Goal: Task Accomplishment & Management: Complete application form

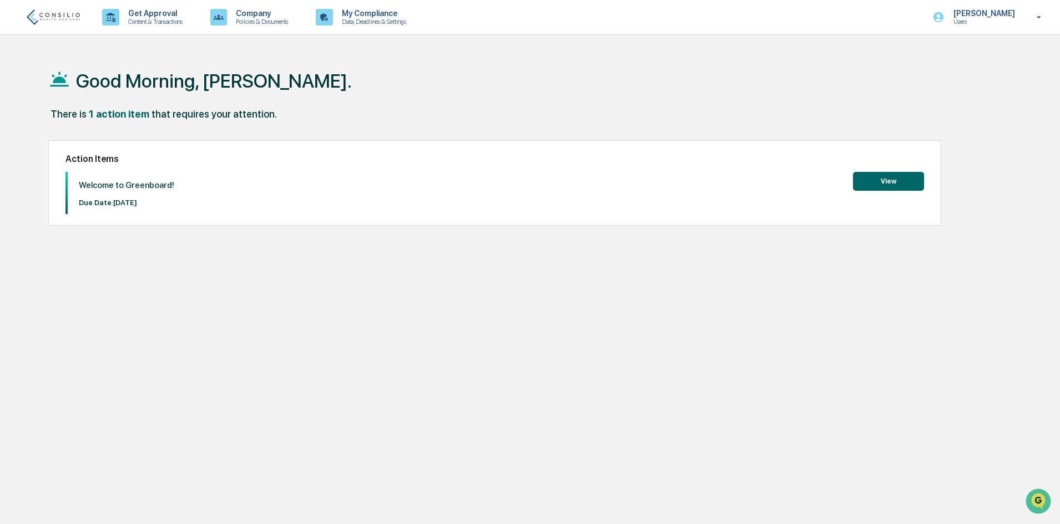
click at [883, 181] on button "View" at bounding box center [888, 181] width 71 height 19
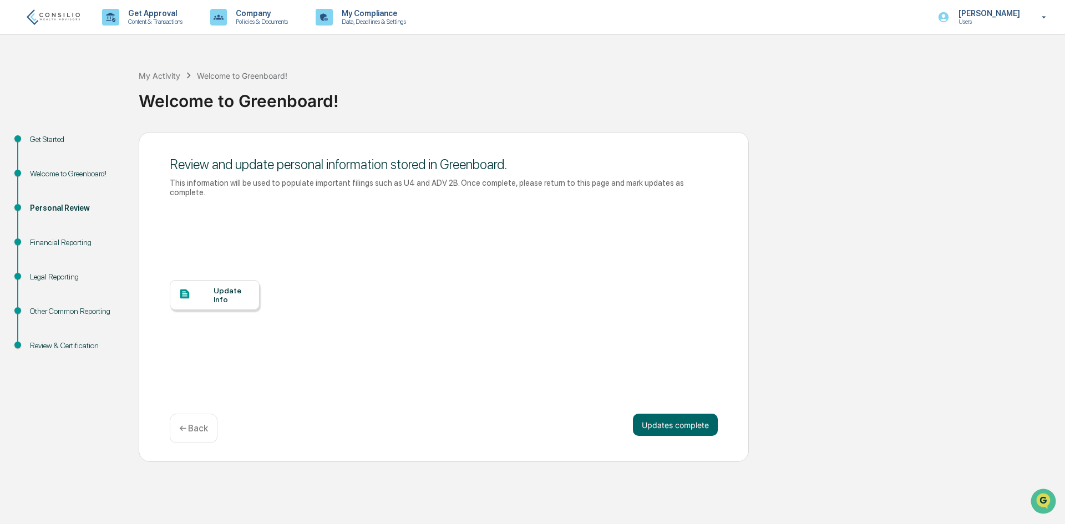
click at [60, 239] on div "Financial Reporting" at bounding box center [75, 243] width 91 height 12
click at [72, 242] on div "Financial Reporting" at bounding box center [75, 243] width 91 height 12
drag, startPoint x: 661, startPoint y: 418, endPoint x: 661, endPoint y: 411, distance: 7.2
click at [661, 417] on button "Updates complete" at bounding box center [675, 425] width 85 height 22
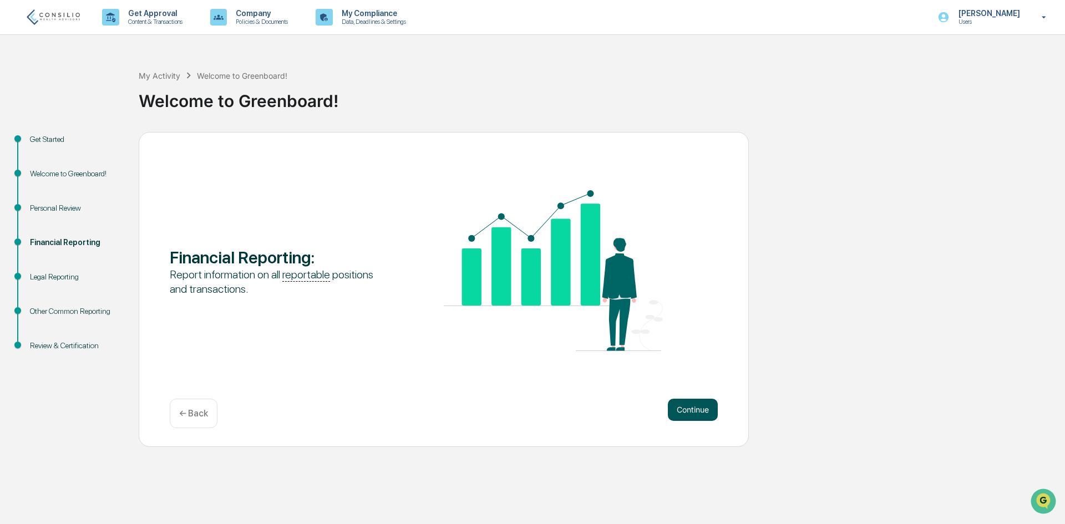
click at [685, 412] on button "Continue" at bounding box center [693, 410] width 50 height 22
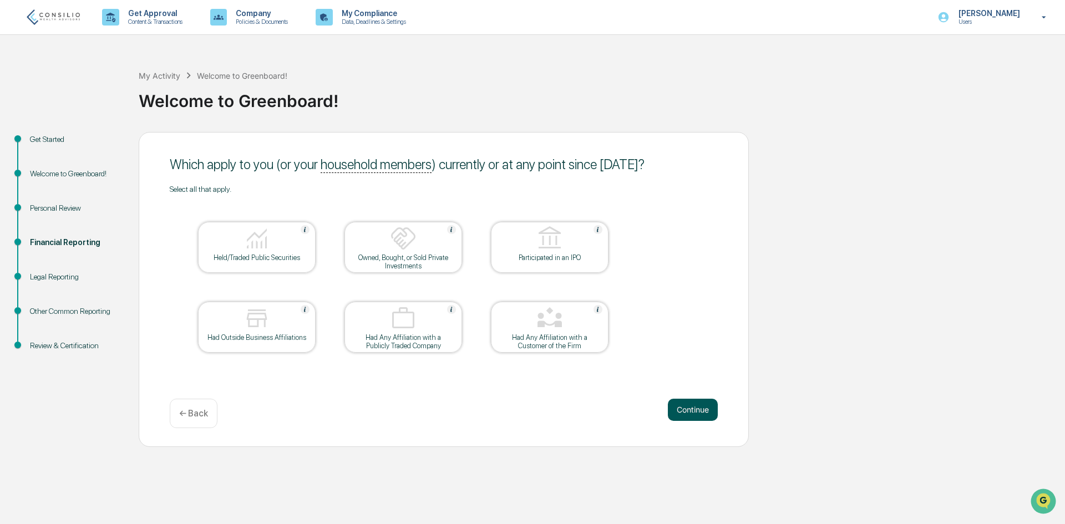
click at [704, 411] on button "Continue" at bounding box center [693, 410] width 50 height 22
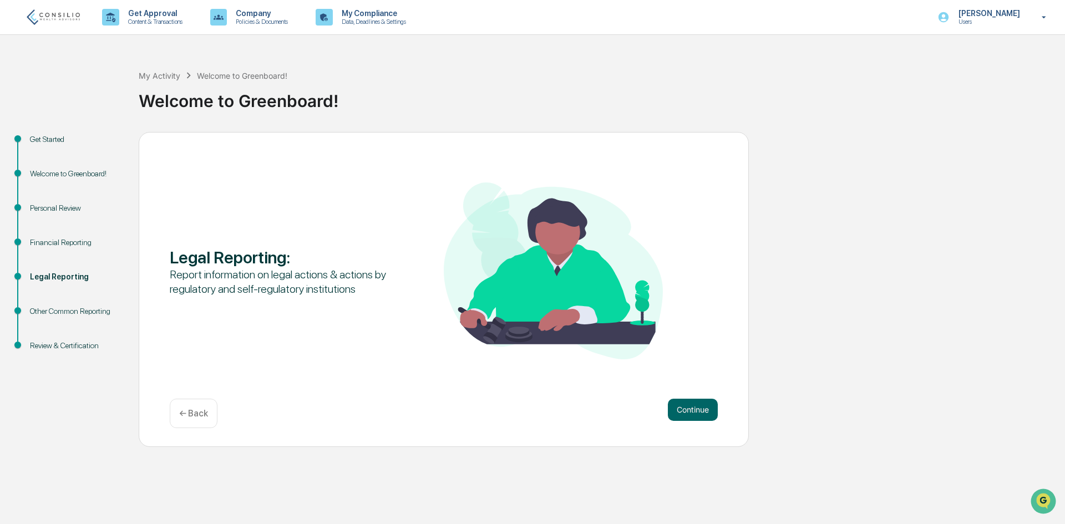
click at [85, 315] on div "Other Common Reporting" at bounding box center [75, 312] width 91 height 12
click at [699, 407] on button "Continue" at bounding box center [693, 410] width 50 height 22
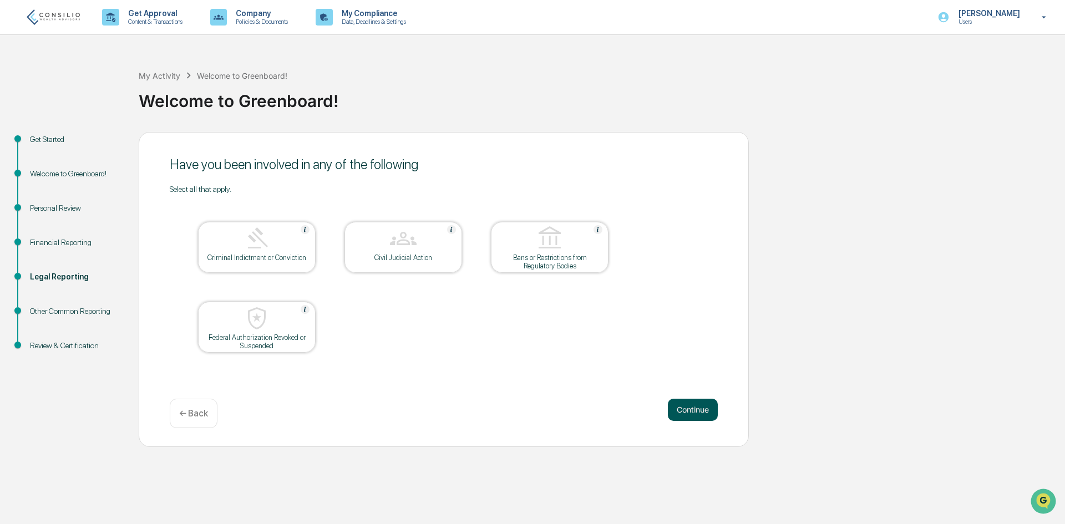
click at [697, 407] on button "Continue" at bounding box center [693, 410] width 50 height 22
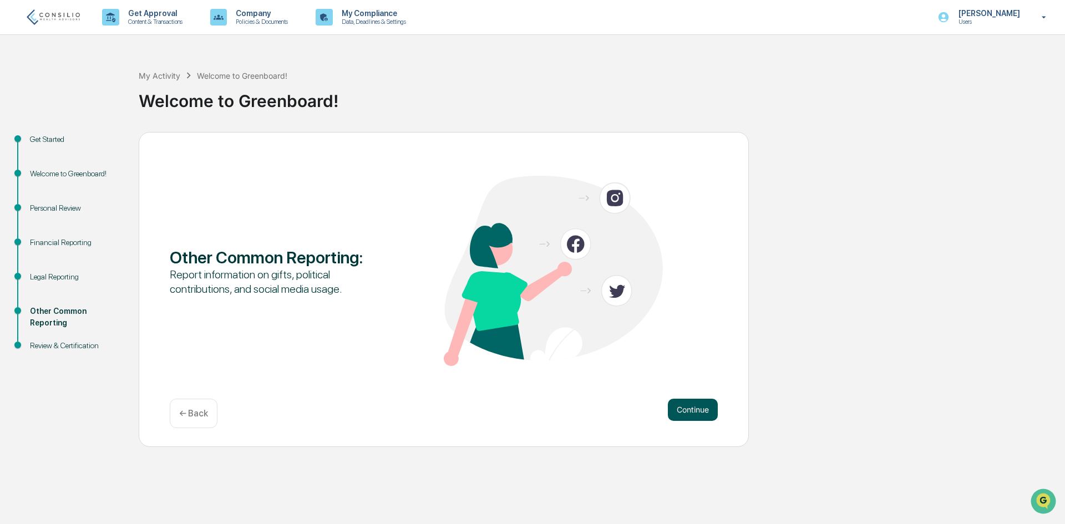
click at [695, 407] on button "Continue" at bounding box center [693, 410] width 50 height 22
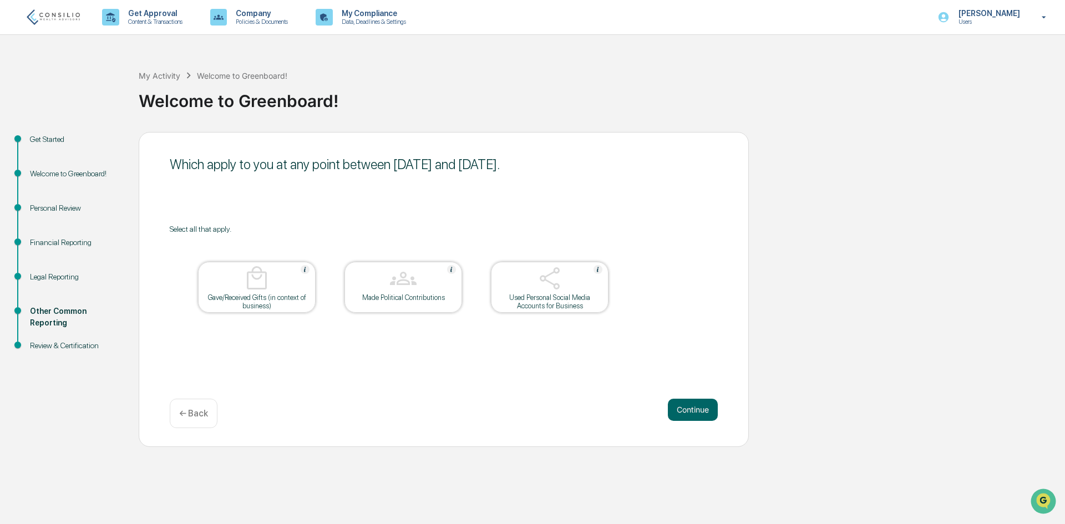
click at [556, 299] on div "Used Personal Social Media Accounts for Business" at bounding box center [550, 301] width 100 height 17
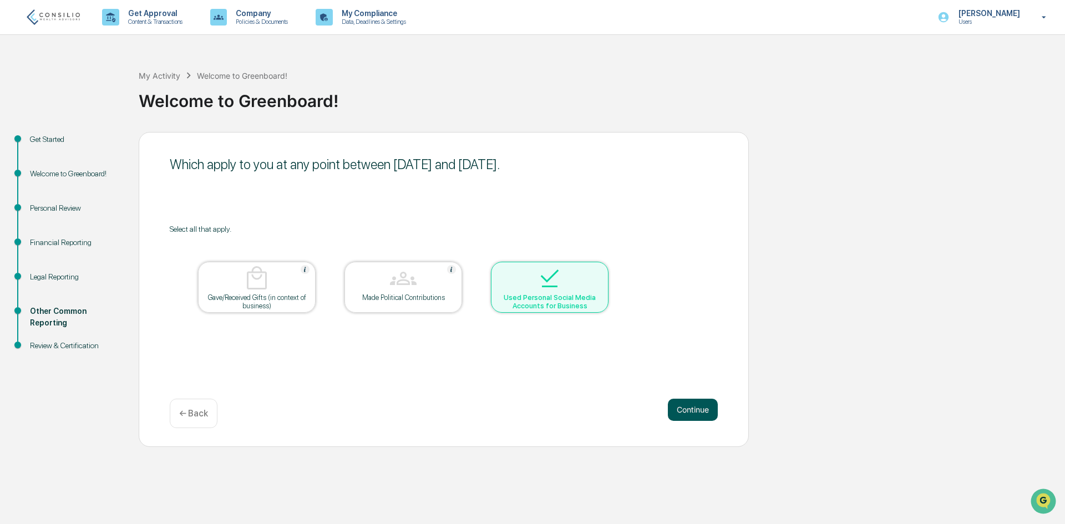
click at [692, 407] on button "Continue" at bounding box center [693, 410] width 50 height 22
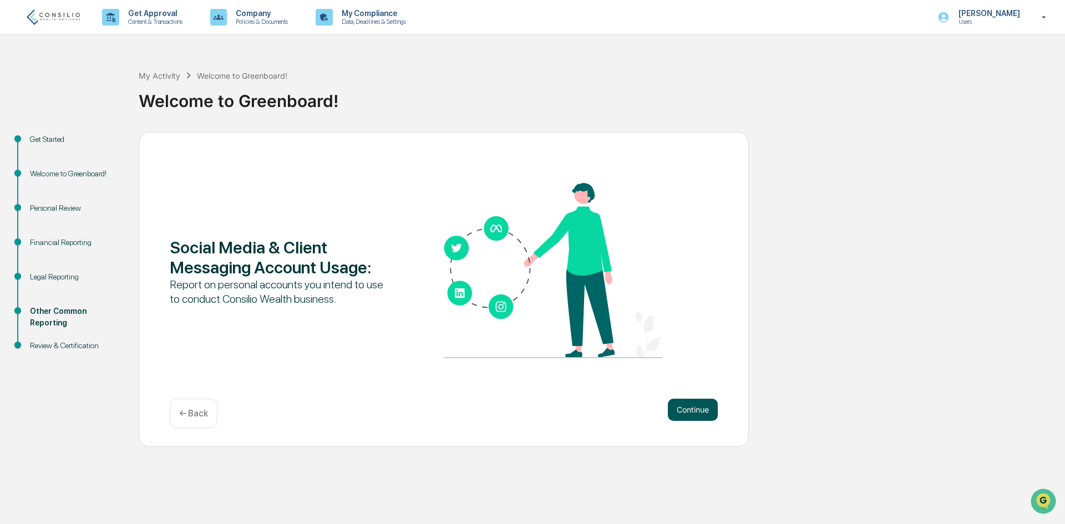
click at [690, 407] on button "Continue" at bounding box center [693, 410] width 50 height 22
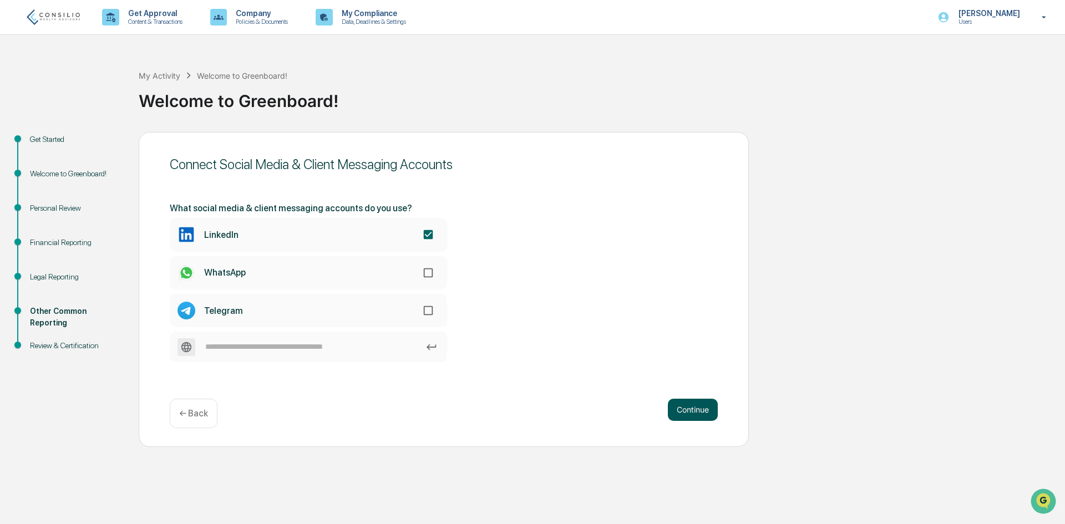
click at [686, 410] on button "Continue" at bounding box center [693, 410] width 50 height 22
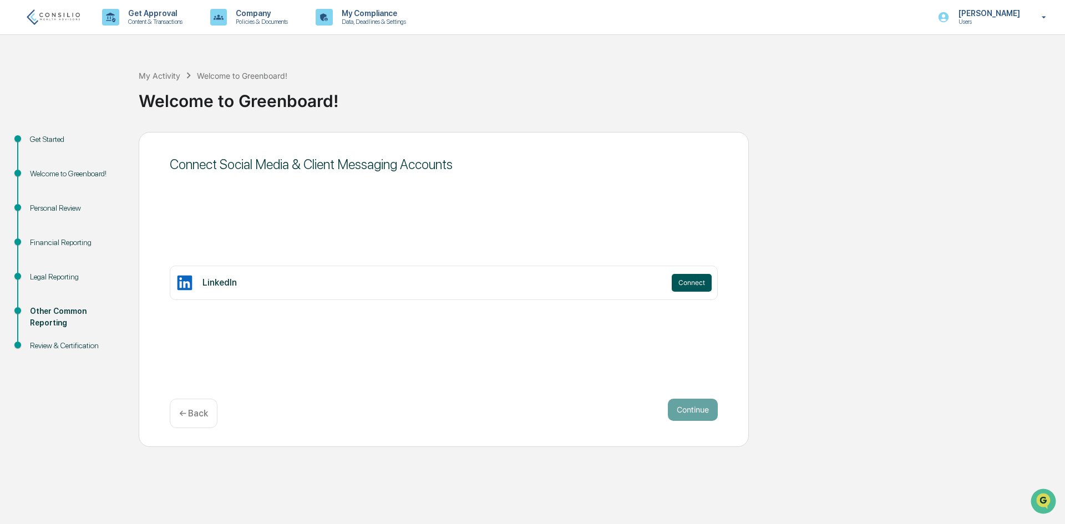
click at [683, 281] on button "Connect" at bounding box center [692, 283] width 40 height 18
click at [679, 405] on button "Continue" at bounding box center [693, 410] width 50 height 22
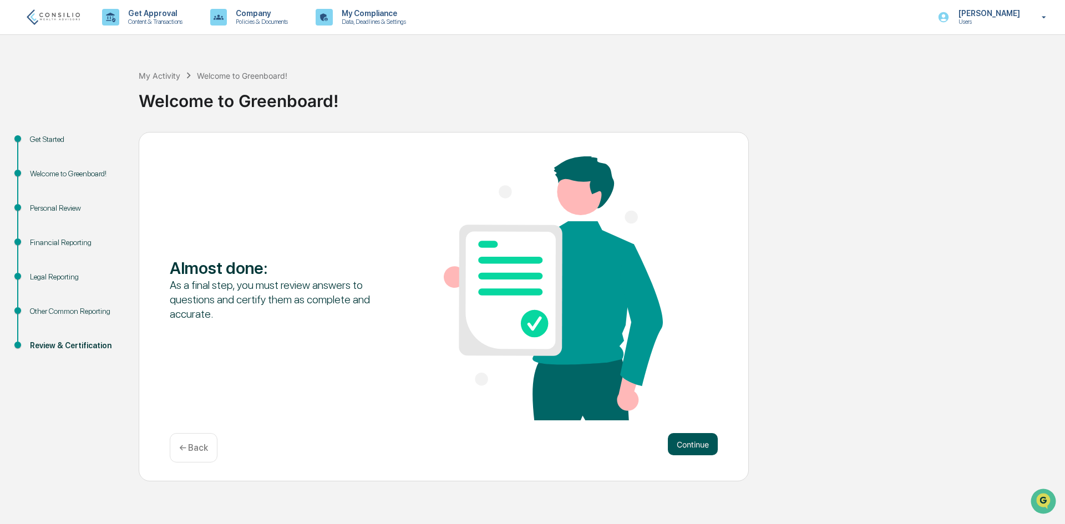
click at [687, 445] on button "Continue" at bounding box center [693, 444] width 50 height 22
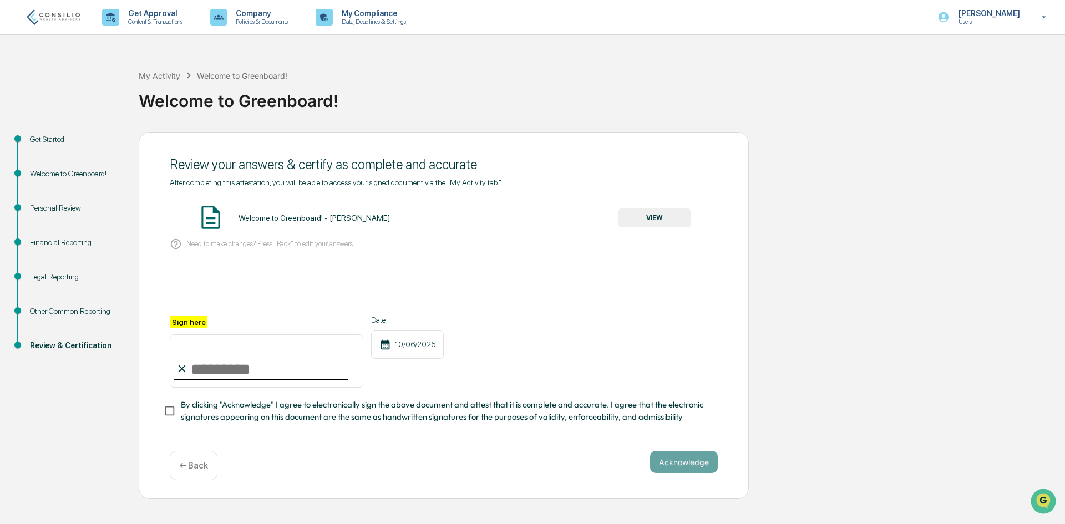
click at [237, 360] on input "Sign here" at bounding box center [267, 361] width 194 height 53
type input "*"
type input "**********"
click at [675, 457] on button "Acknowledge" at bounding box center [684, 462] width 68 height 22
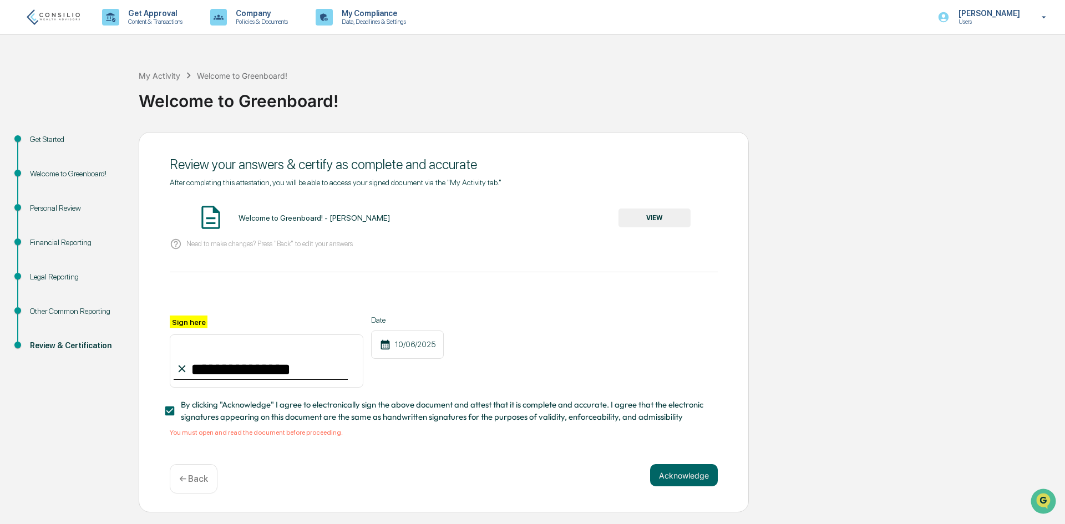
click at [663, 217] on button "VIEW" at bounding box center [655, 218] width 72 height 19
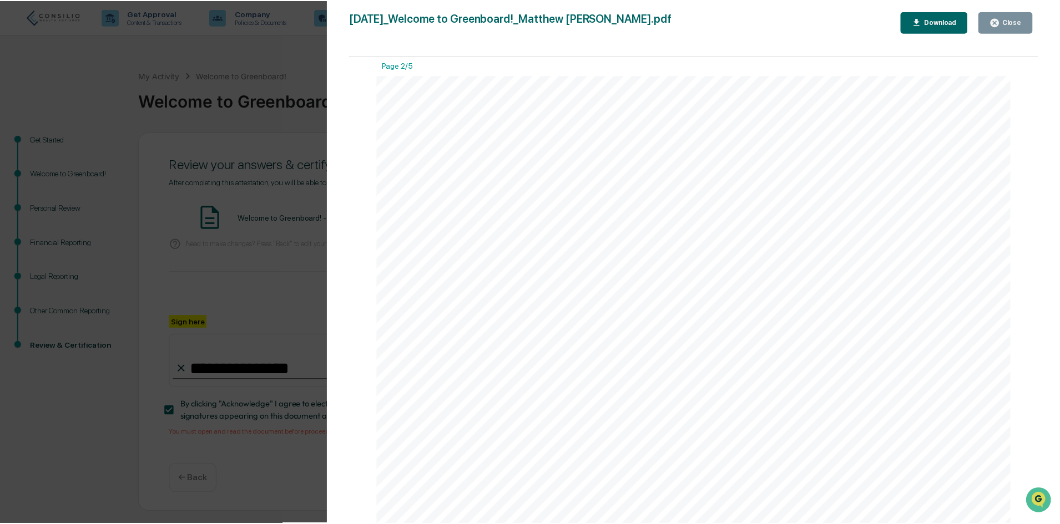
scroll to position [1387, 0]
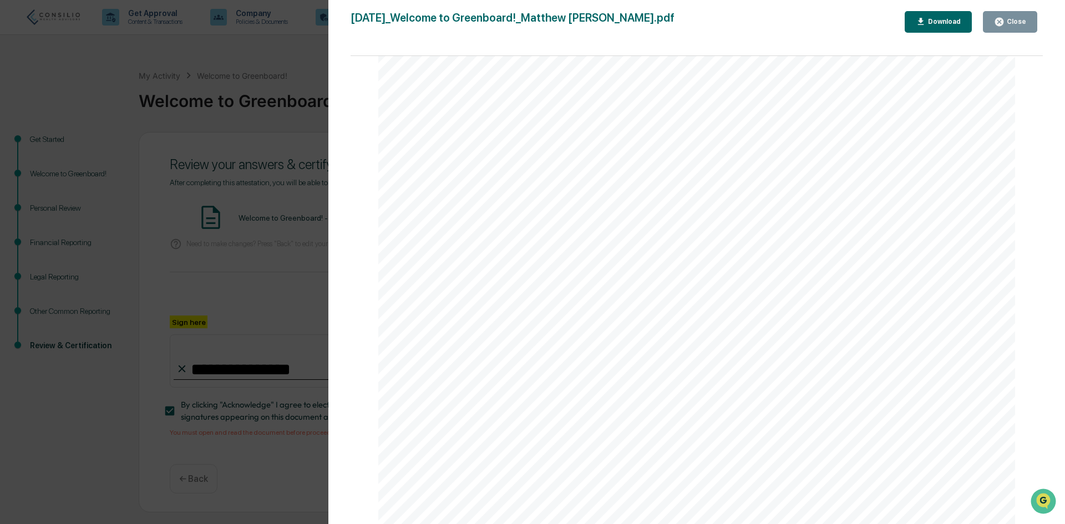
click at [995, 25] on button "Close" at bounding box center [1010, 22] width 54 height 22
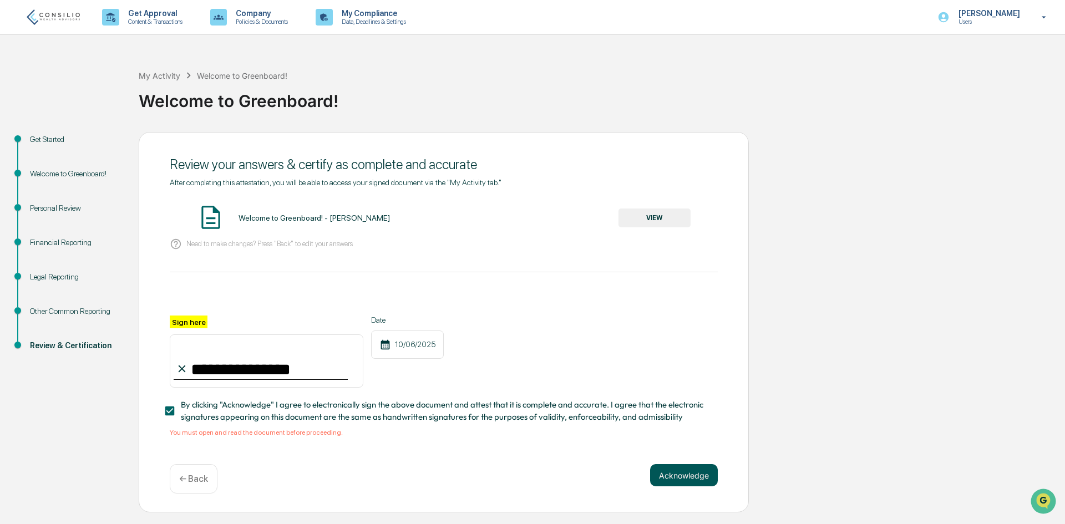
click at [696, 473] on button "Acknowledge" at bounding box center [684, 475] width 68 height 22
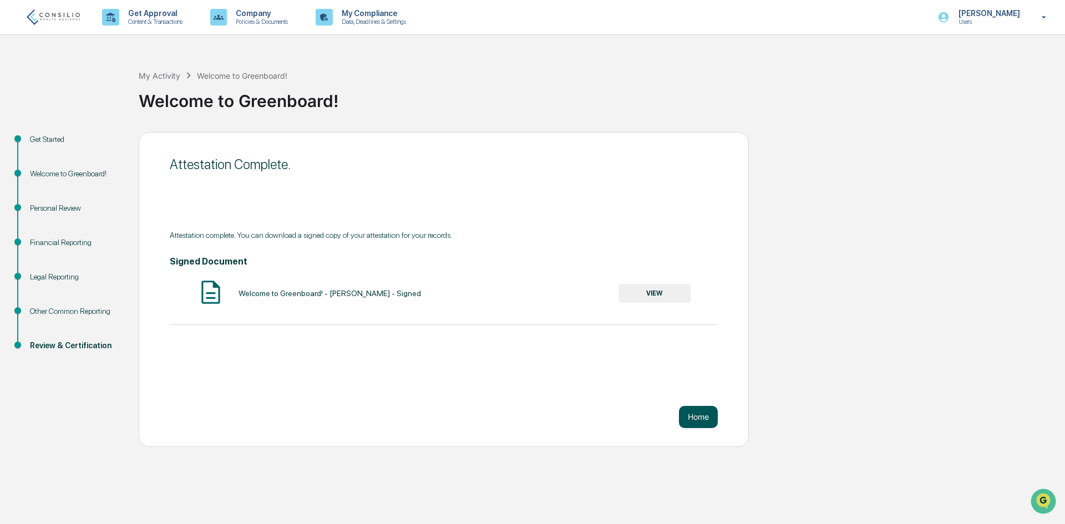
click at [700, 417] on button "Home" at bounding box center [698, 417] width 39 height 22
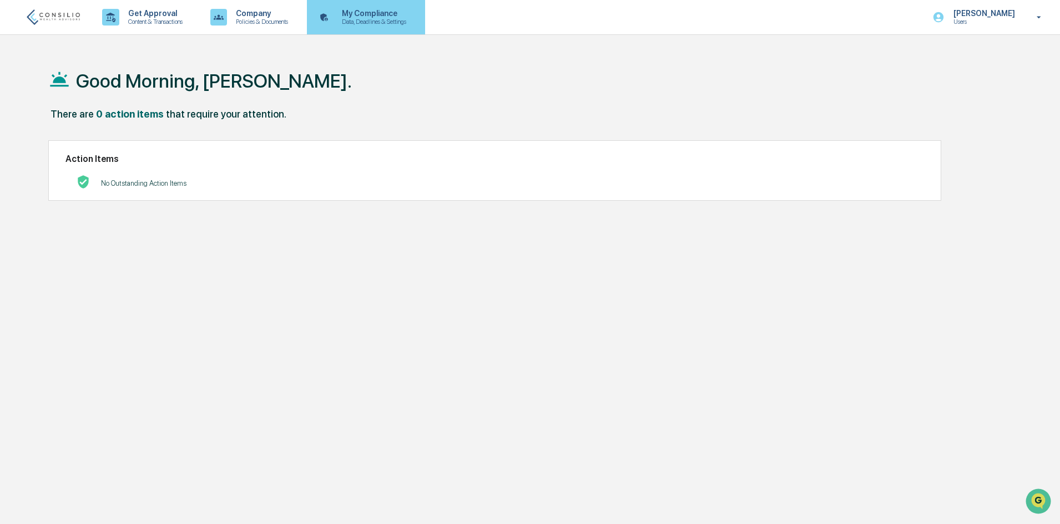
click at [385, 17] on p "My Compliance" at bounding box center [372, 13] width 79 height 9
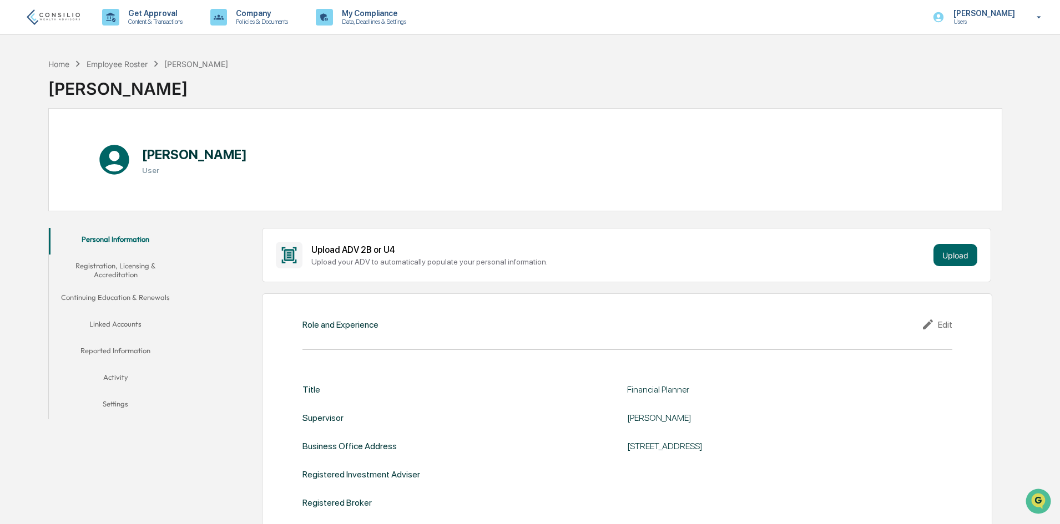
click at [134, 323] on button "Linked Accounts" at bounding box center [115, 326] width 133 height 27
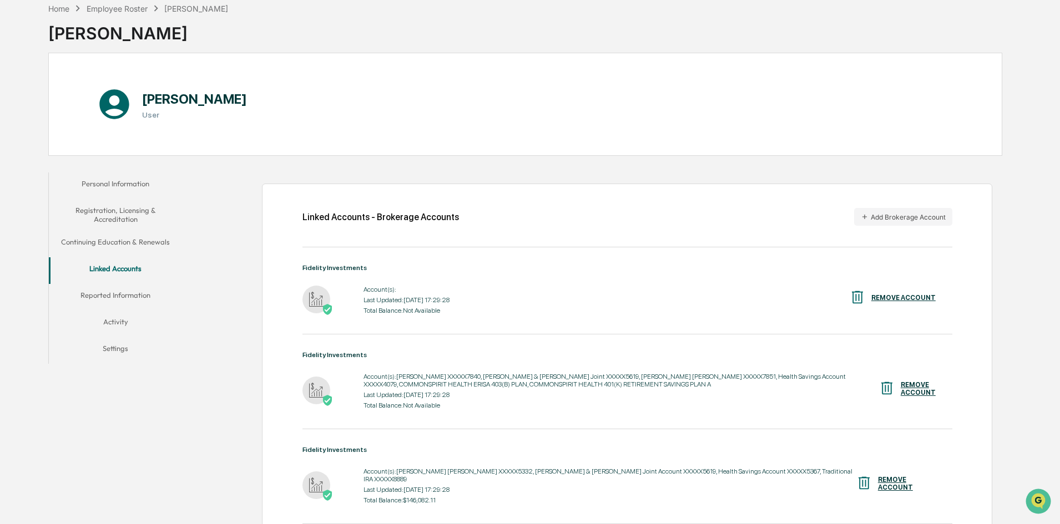
scroll to position [111, 0]
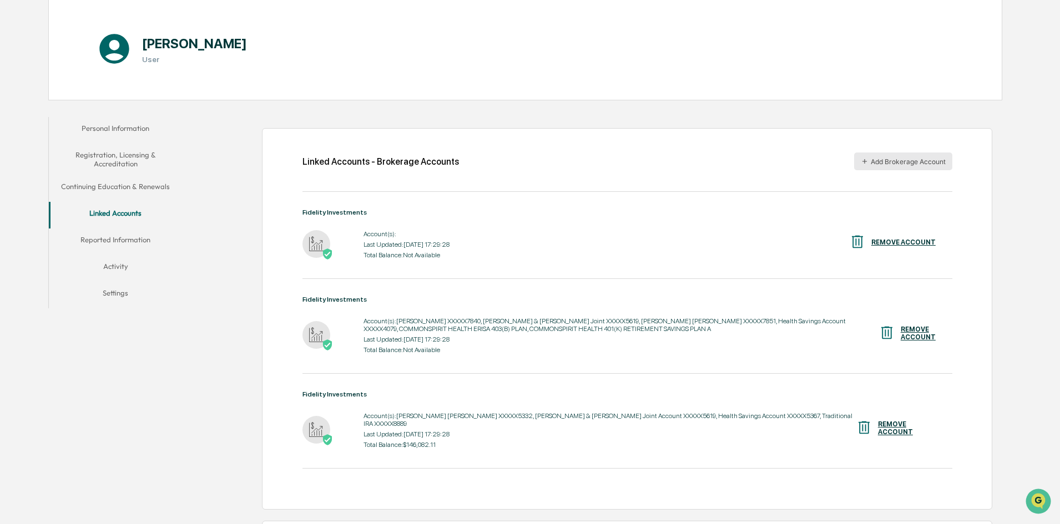
click at [880, 160] on button "Add Brokerage Account" at bounding box center [903, 162] width 98 height 18
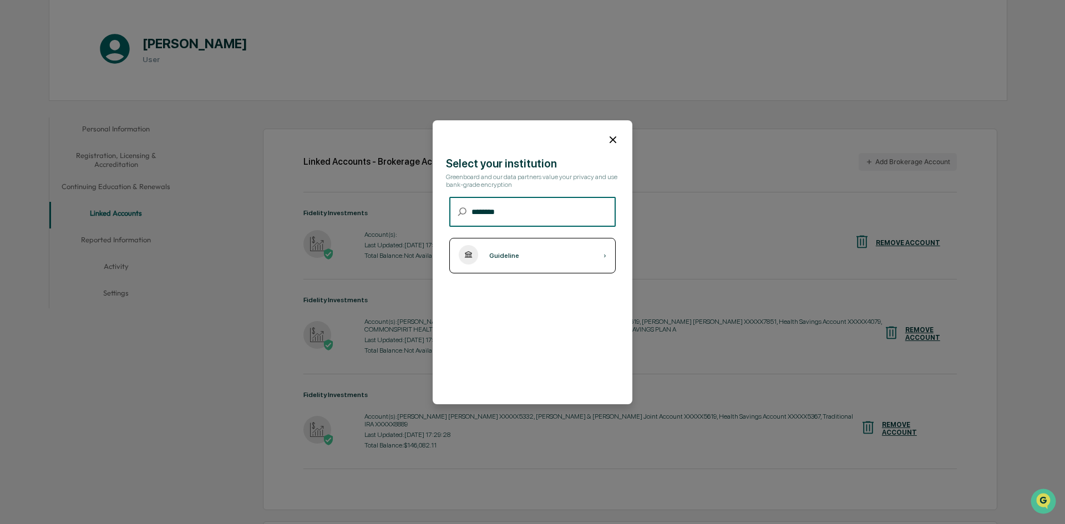
type input "********"
click at [536, 247] on div "Guideline ›" at bounding box center [532, 256] width 166 height 36
click at [540, 261] on div "Guideline ›" at bounding box center [532, 256] width 166 height 36
click at [610, 141] on icon at bounding box center [613, 139] width 7 height 7
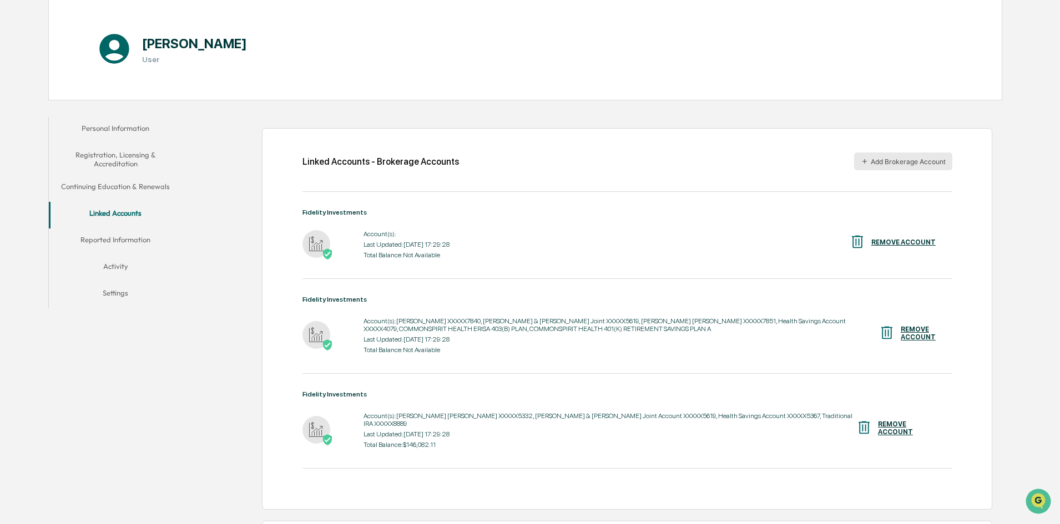
click at [896, 161] on button "Add Brokerage Account" at bounding box center [903, 162] width 98 height 18
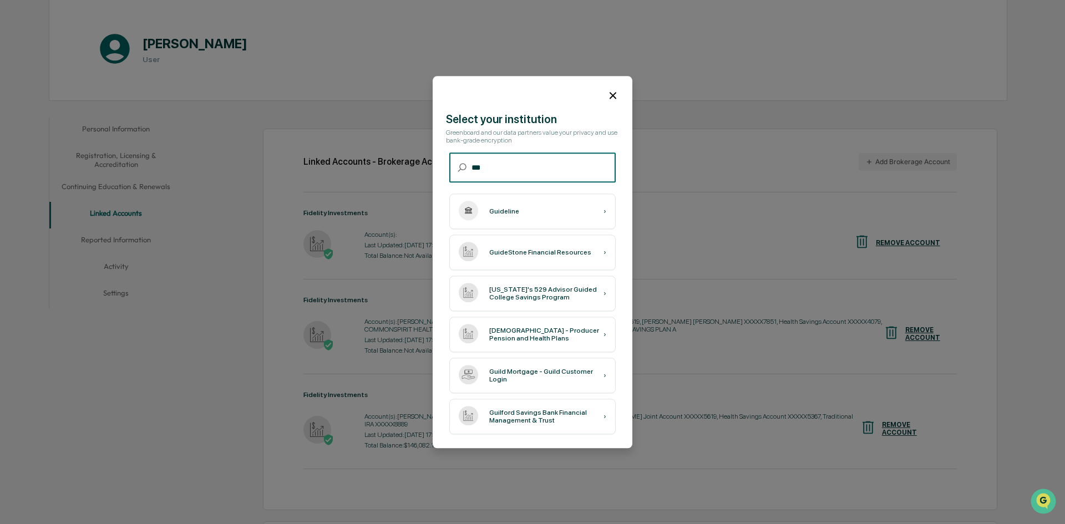
type input "***"
click at [609, 89] on icon at bounding box center [613, 95] width 12 height 12
